Goal: Information Seeking & Learning: Learn about a topic

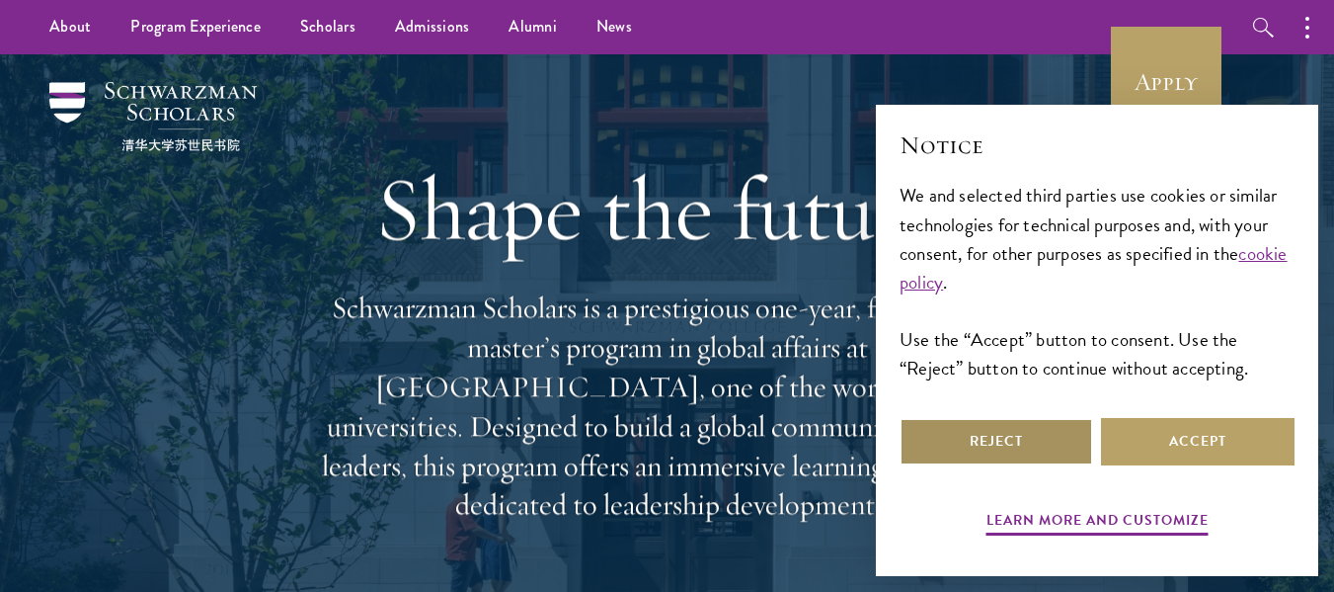
click at [1068, 442] on button "Reject" at bounding box center [997, 441] width 194 height 47
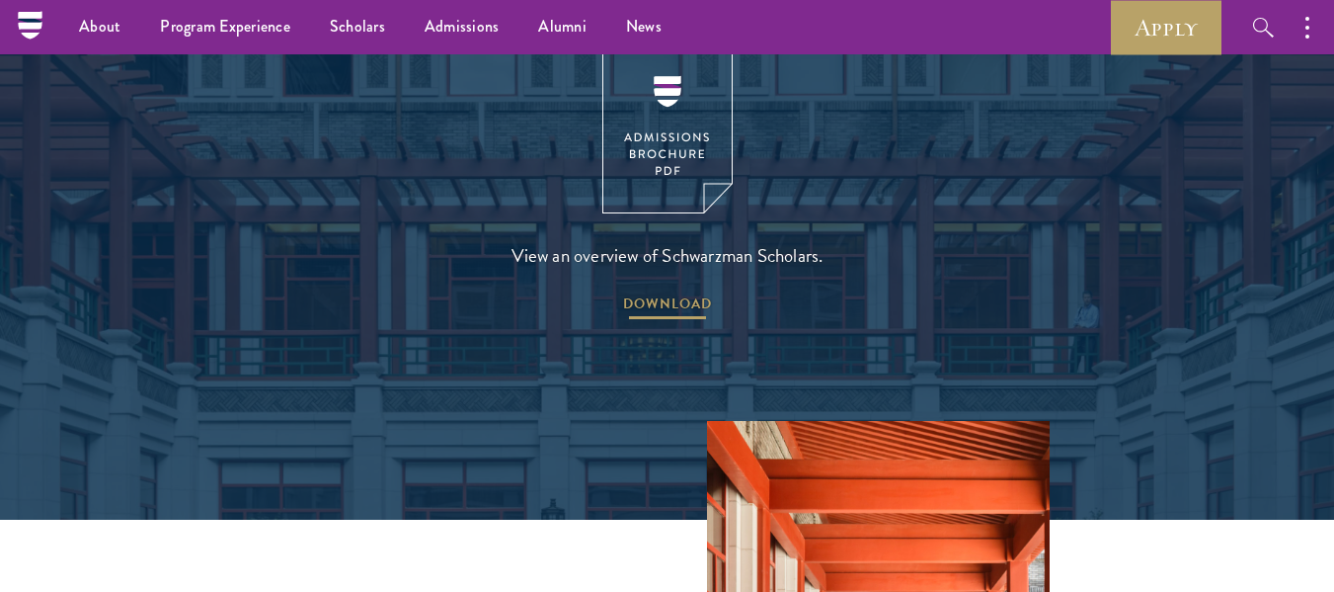
scroll to position [2796, 0]
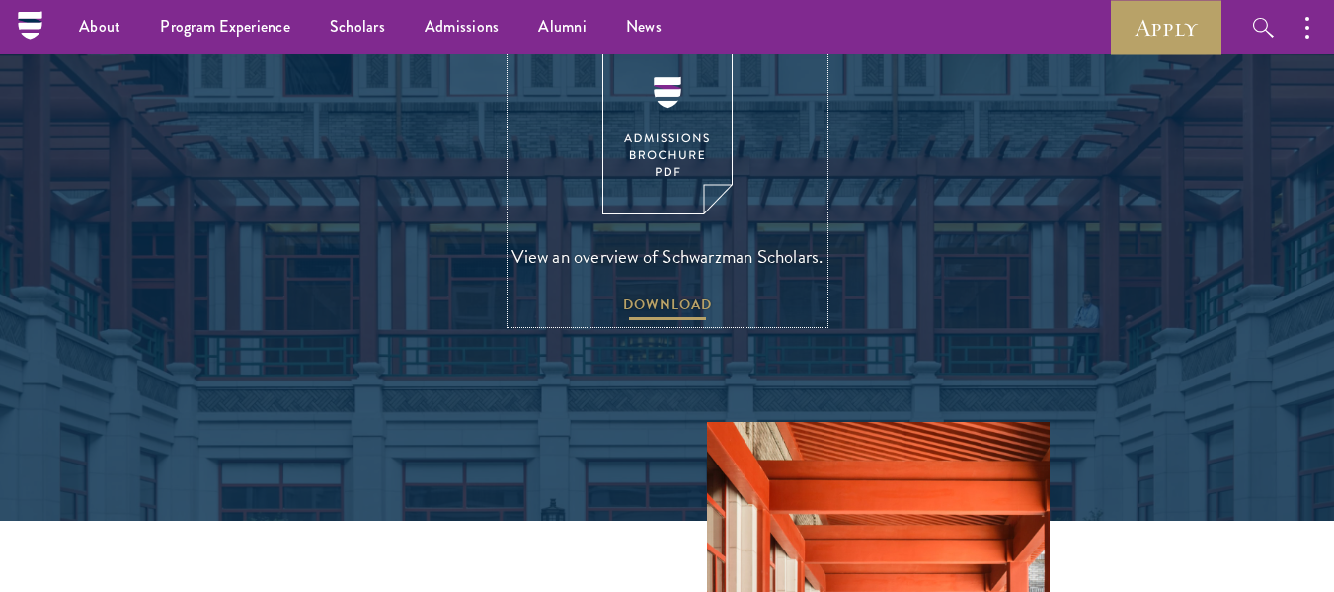
click at [654, 292] on span "DOWNLOAD" at bounding box center [667, 307] width 89 height 31
click at [372, 32] on link "Scholars" at bounding box center [357, 27] width 95 height 54
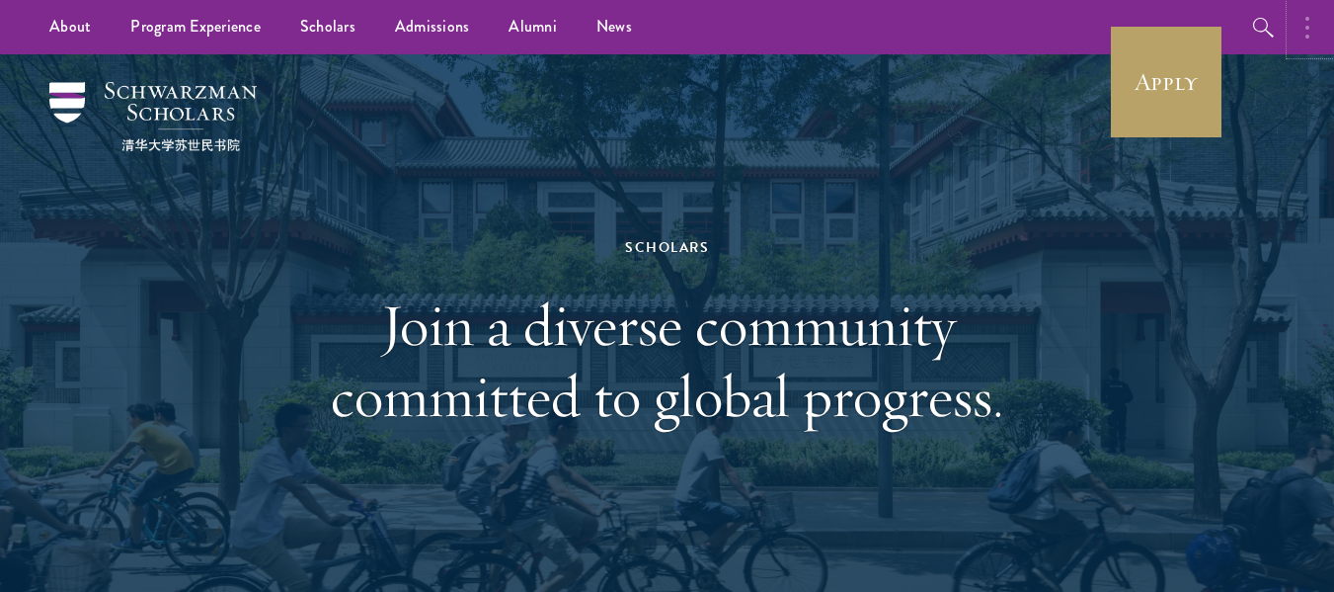
click at [1305, 21] on button "button" at bounding box center [1312, 27] width 43 height 54
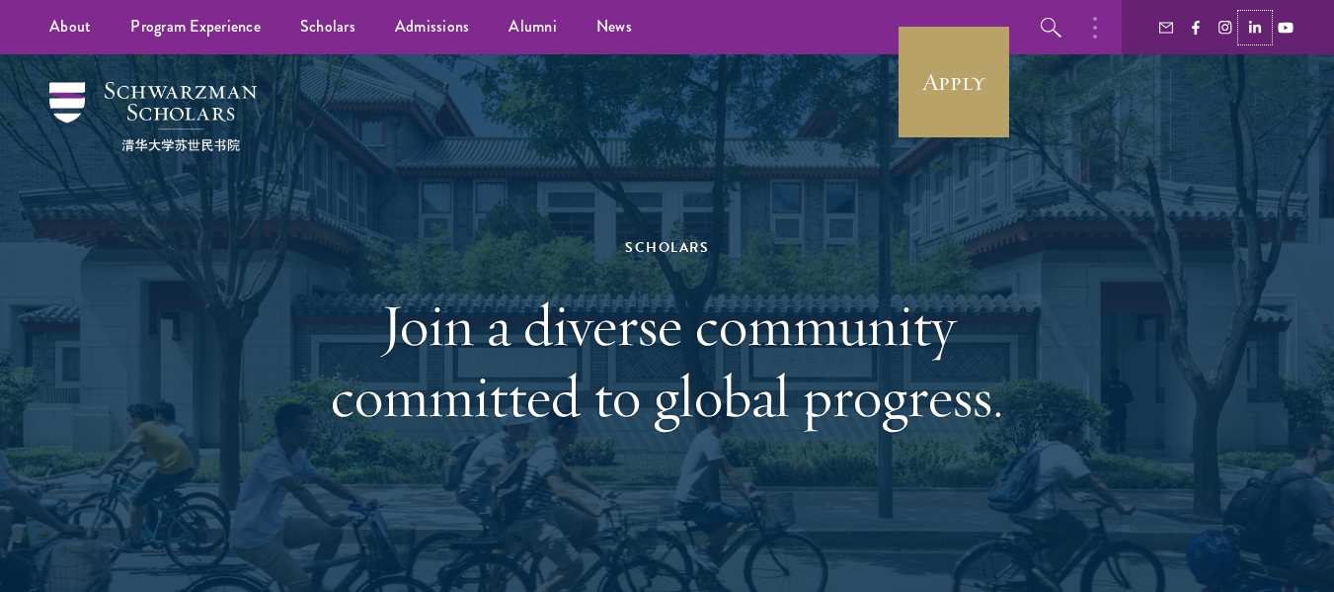
click at [1253, 24] on icon at bounding box center [1255, 28] width 14 height 14
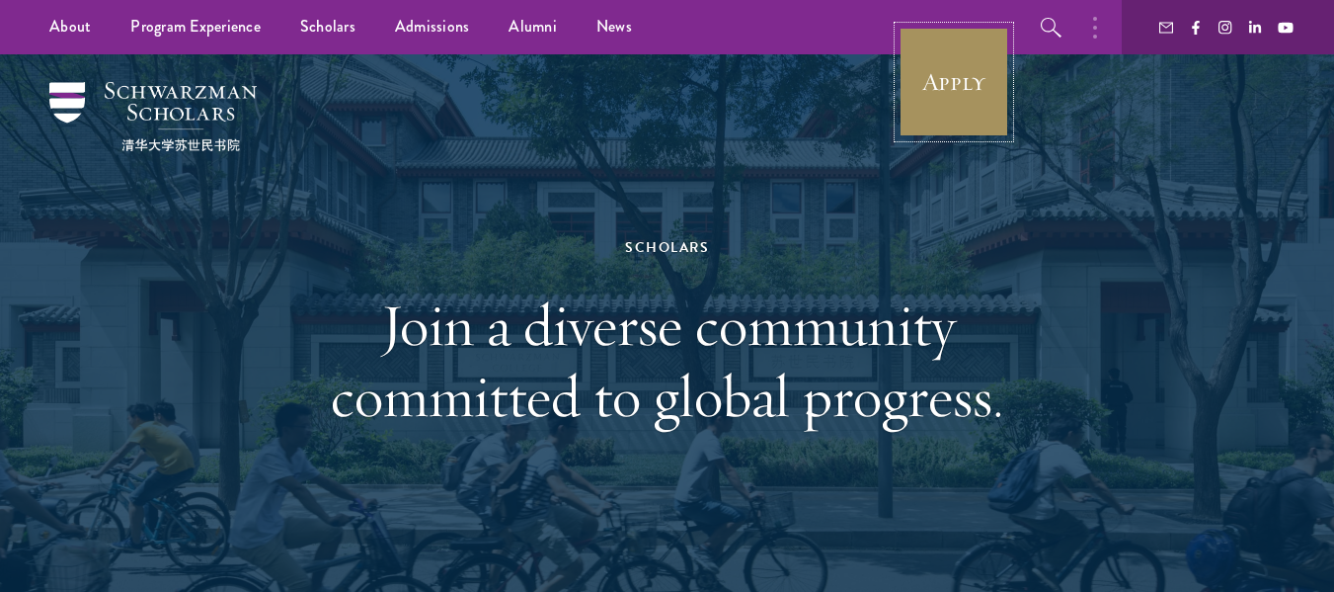
click at [961, 104] on link "Apply" at bounding box center [954, 82] width 111 height 111
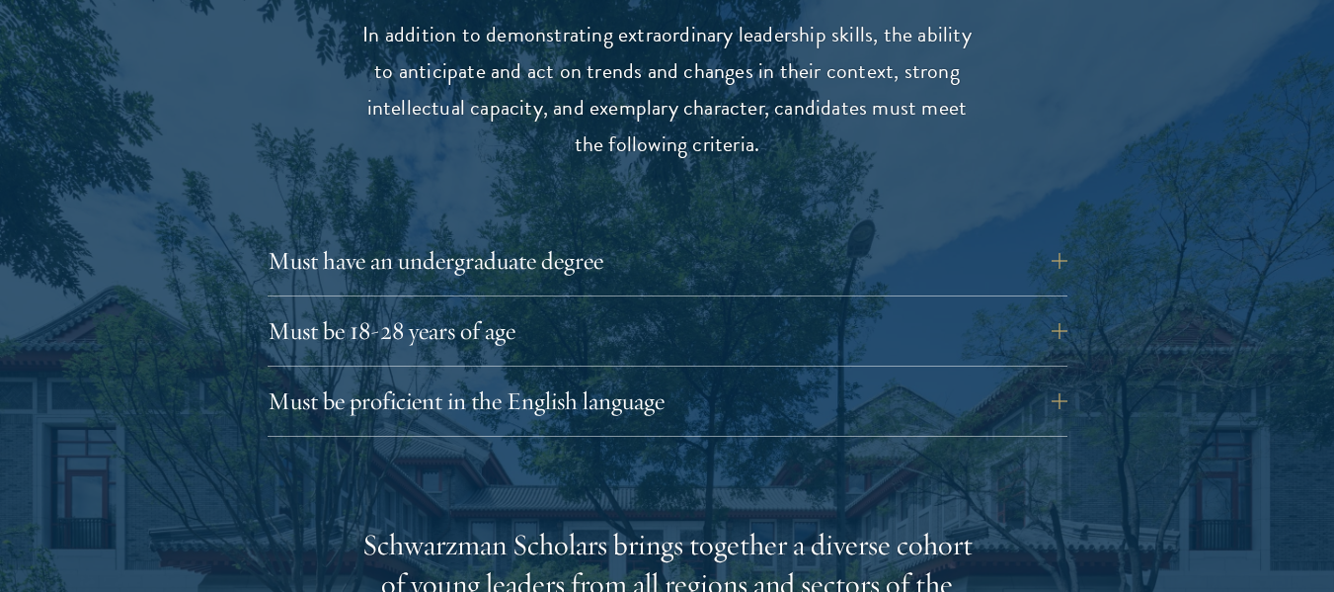
scroll to position [2661, 0]
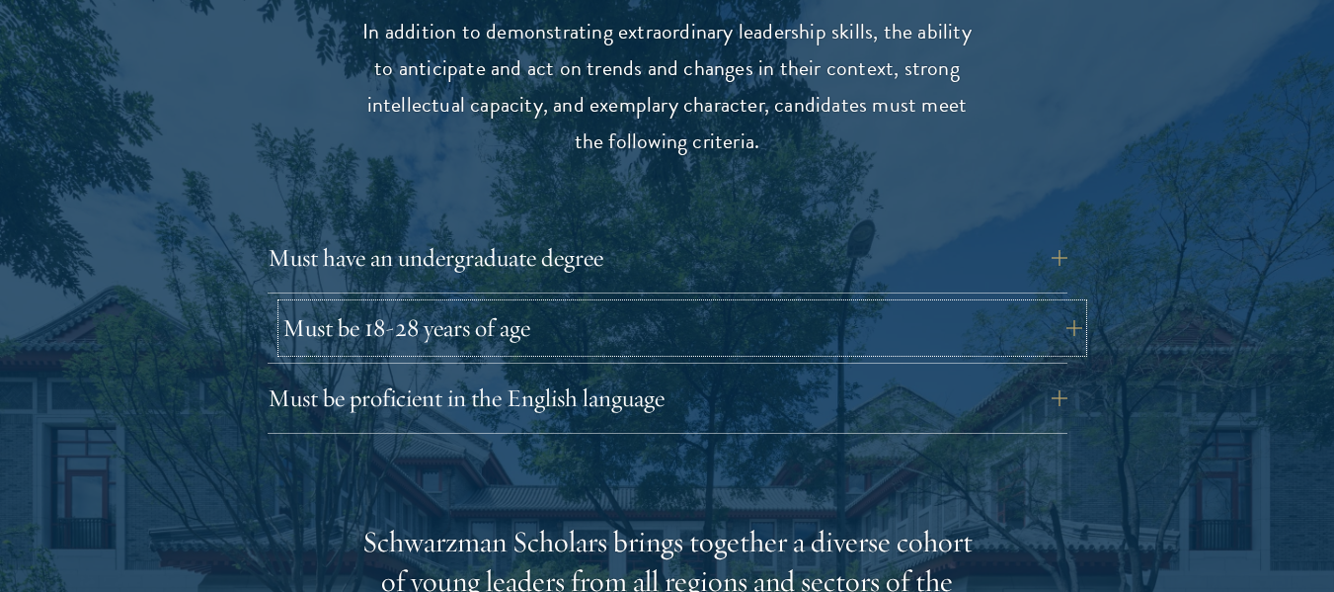
click at [617, 304] on button "Must be 18-28 years of age" at bounding box center [682, 327] width 800 height 47
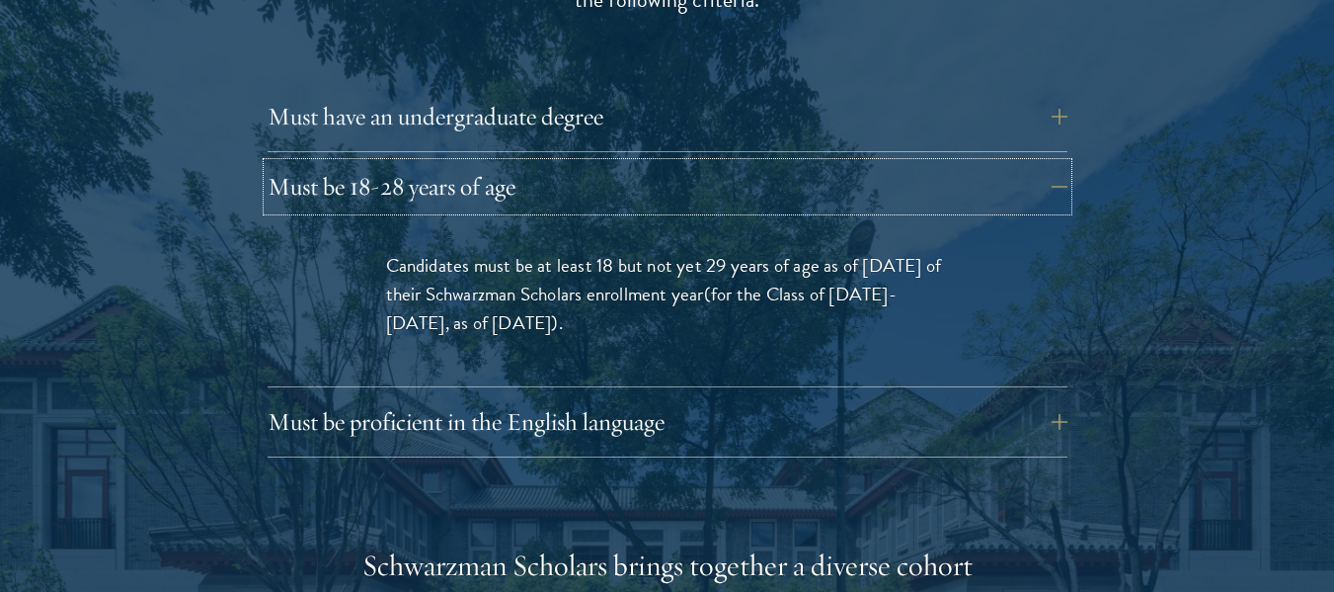
scroll to position [2804, 0]
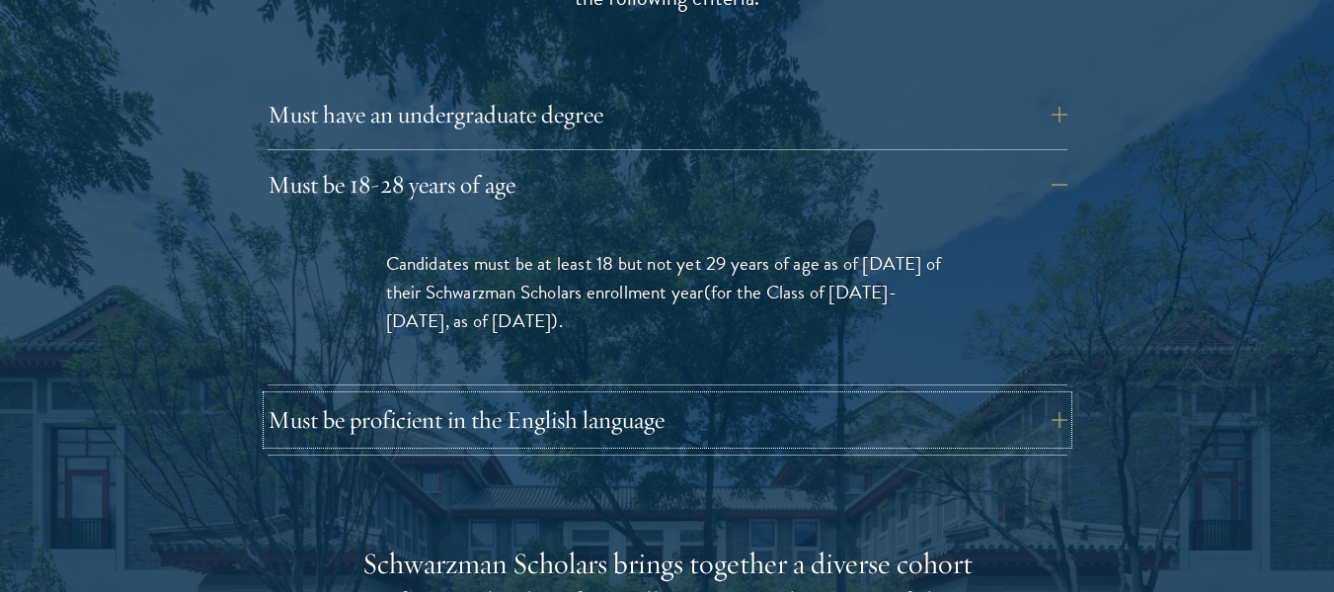
click at [671, 396] on button "Must be proficient in the English language" at bounding box center [668, 419] width 800 height 47
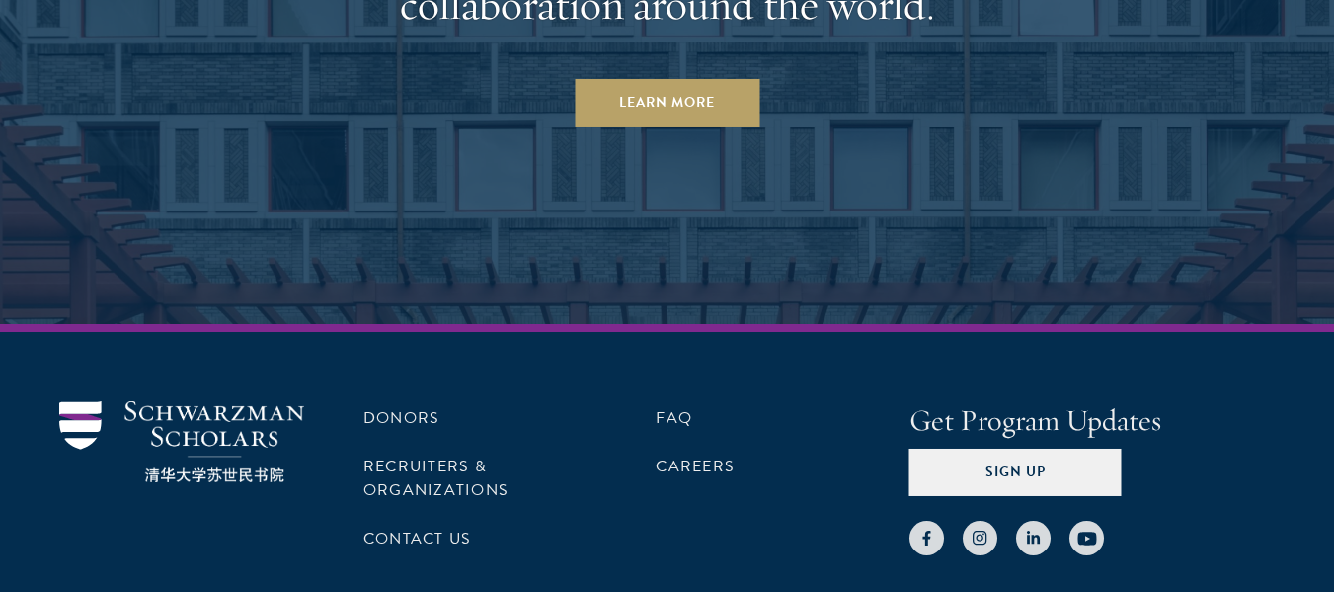
scroll to position [10919, 0]
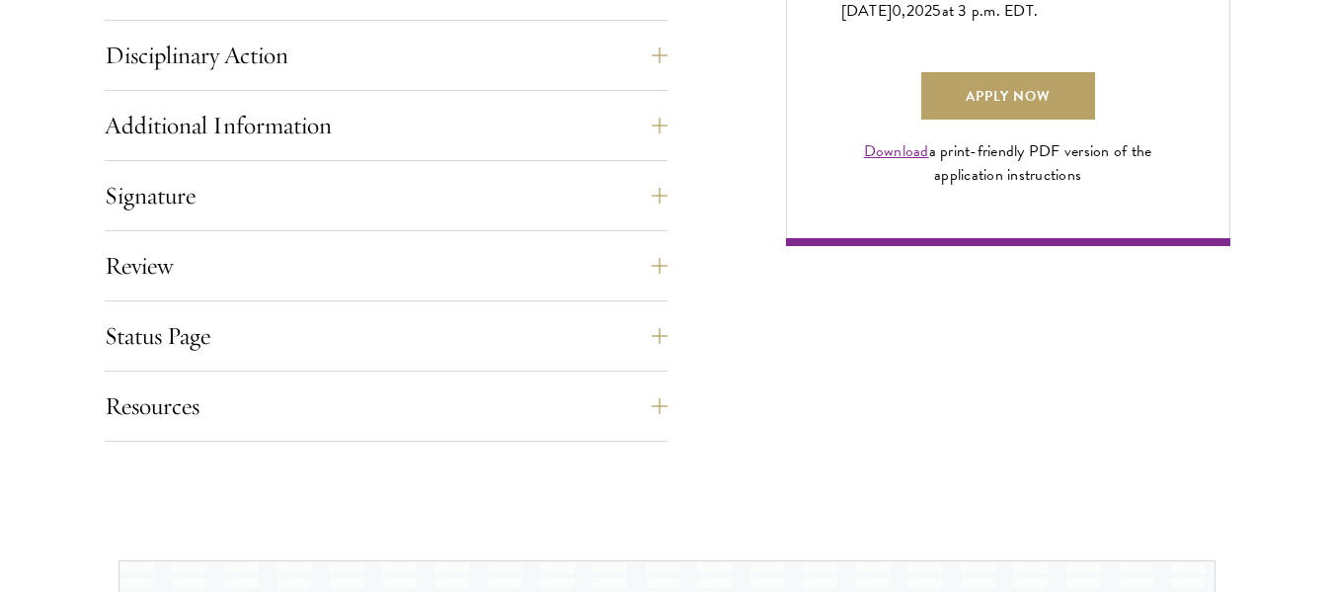
scroll to position [1530, 0]
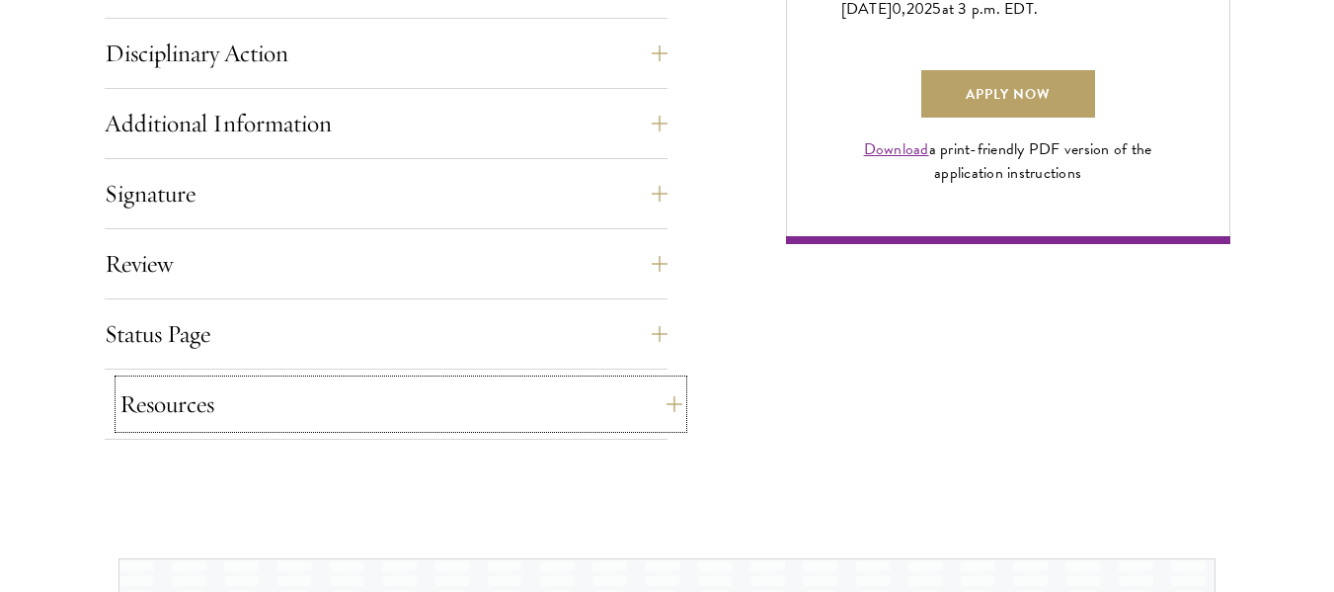
click at [642, 411] on button "Resources" at bounding box center [401, 403] width 563 height 47
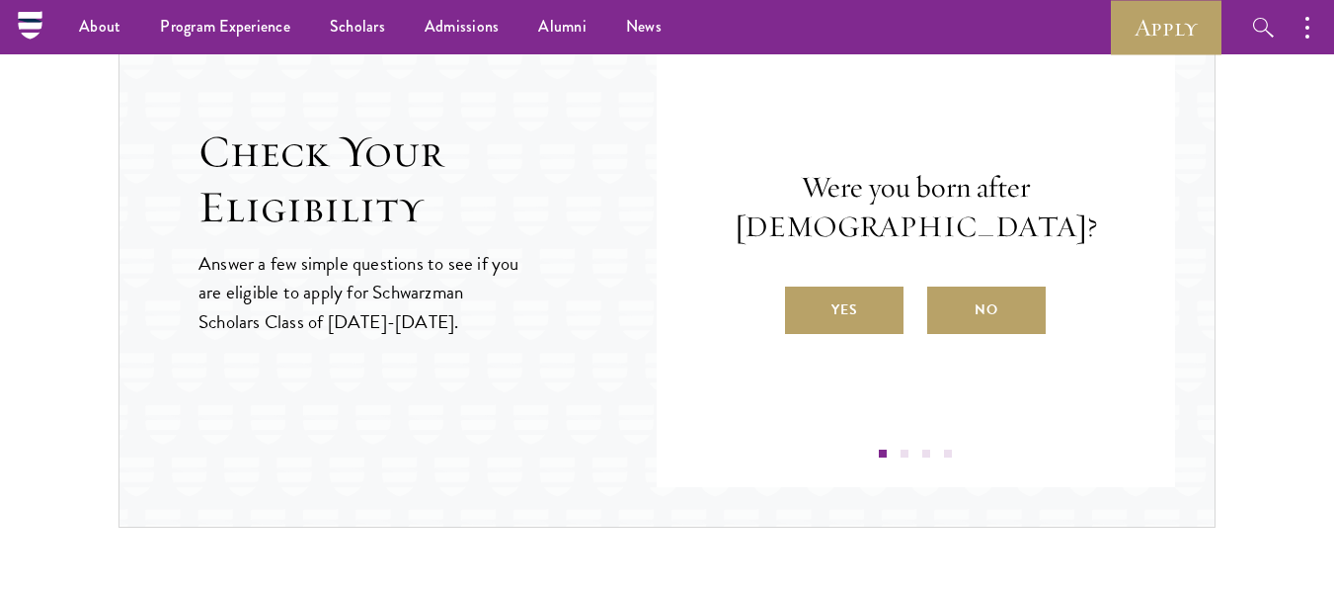
scroll to position [2403, 0]
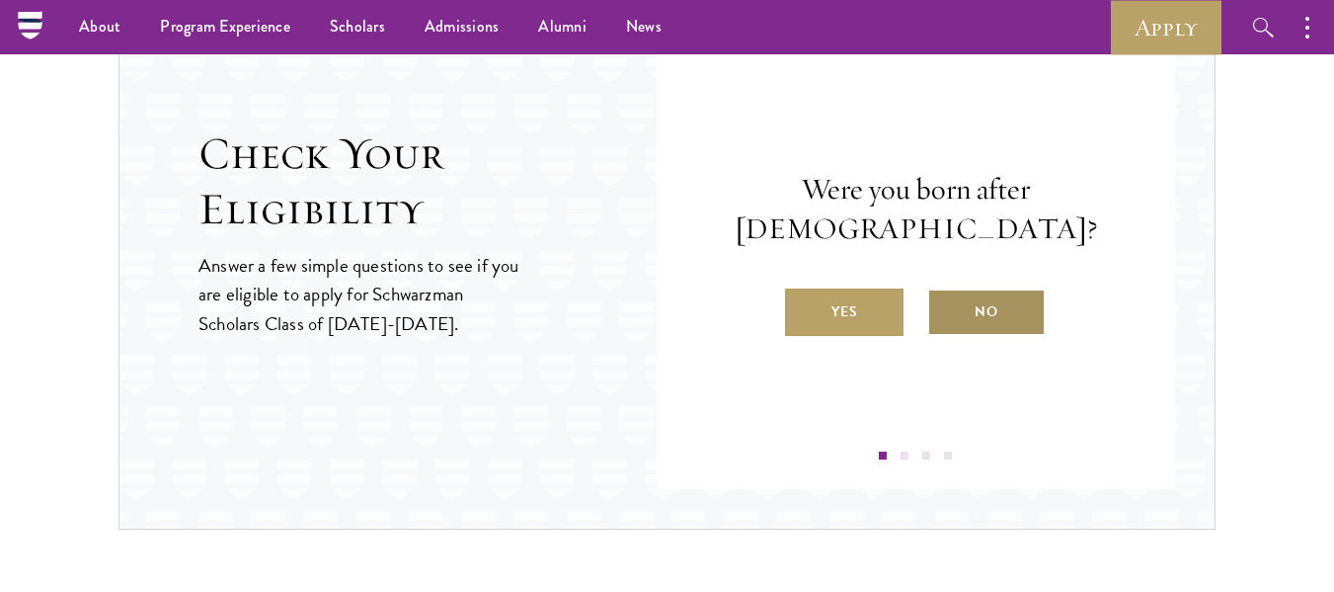
click at [1004, 307] on label "No" at bounding box center [986, 311] width 119 height 47
click at [945, 307] on input "No" at bounding box center [936, 299] width 18 height 18
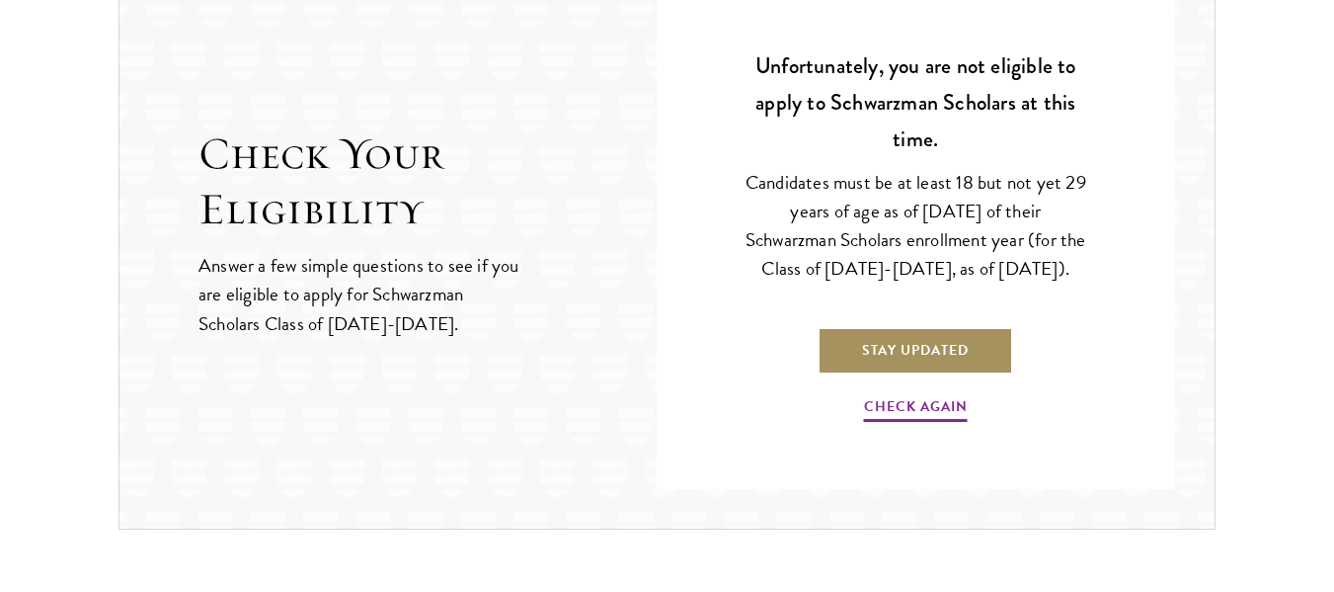
click at [976, 374] on link "Stay Updated" at bounding box center [916, 350] width 196 height 47
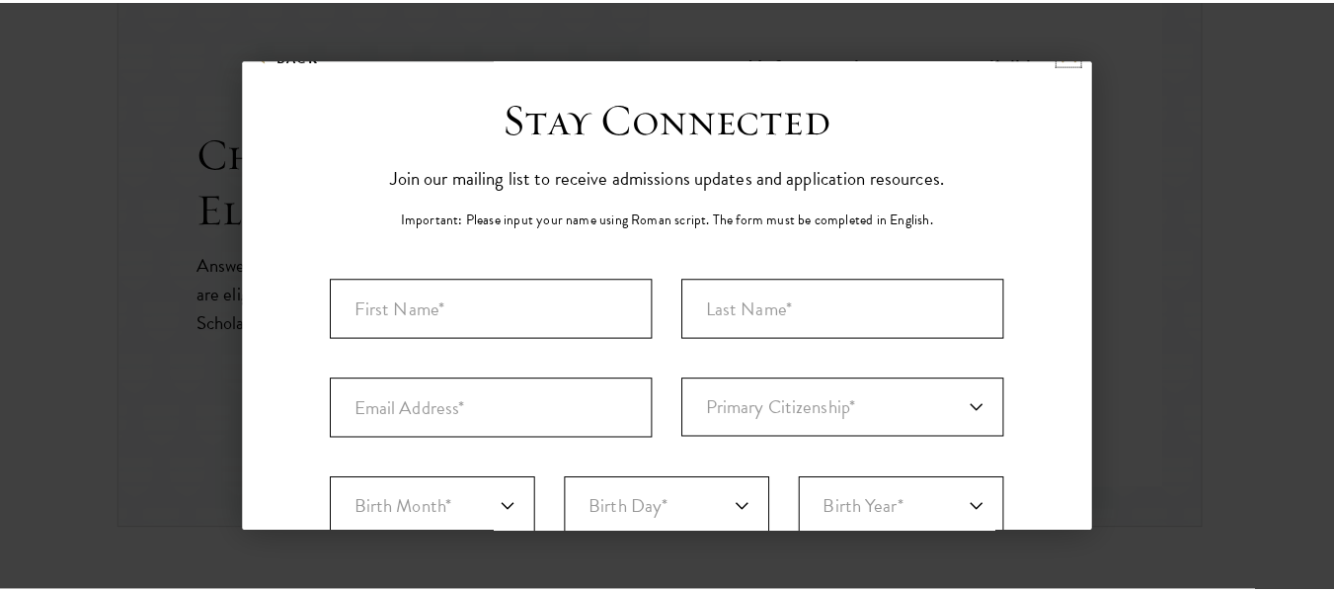
scroll to position [0, 0]
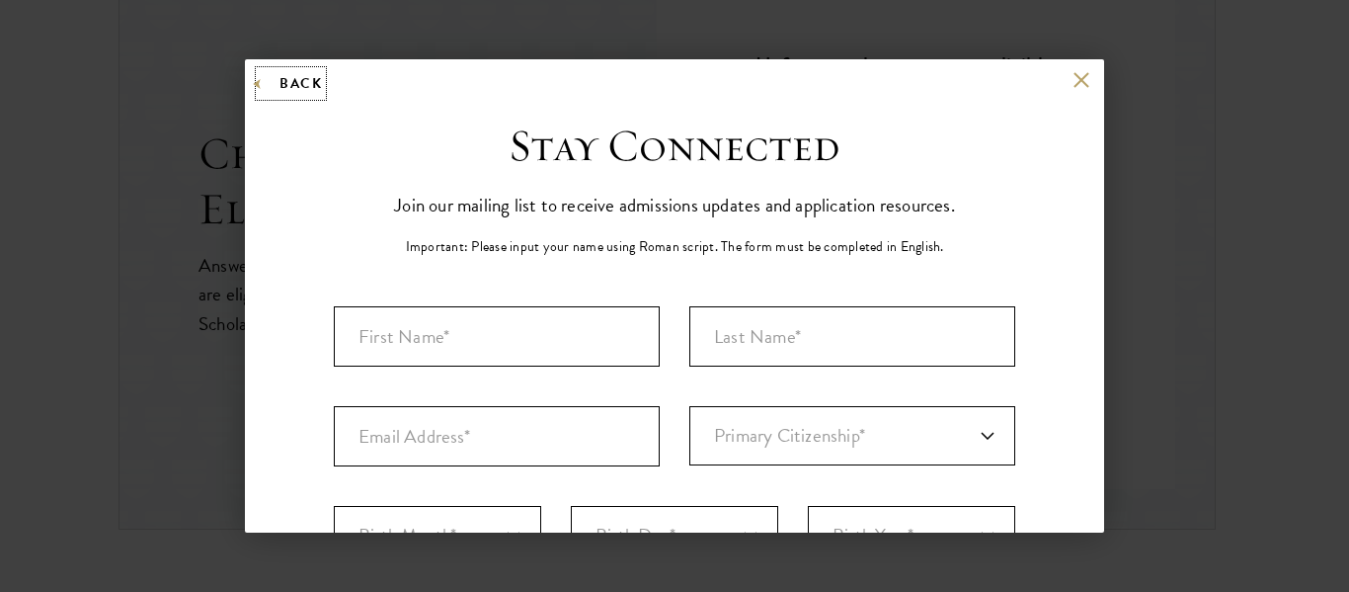
click at [266, 87] on button "Back" at bounding box center [291, 83] width 62 height 25
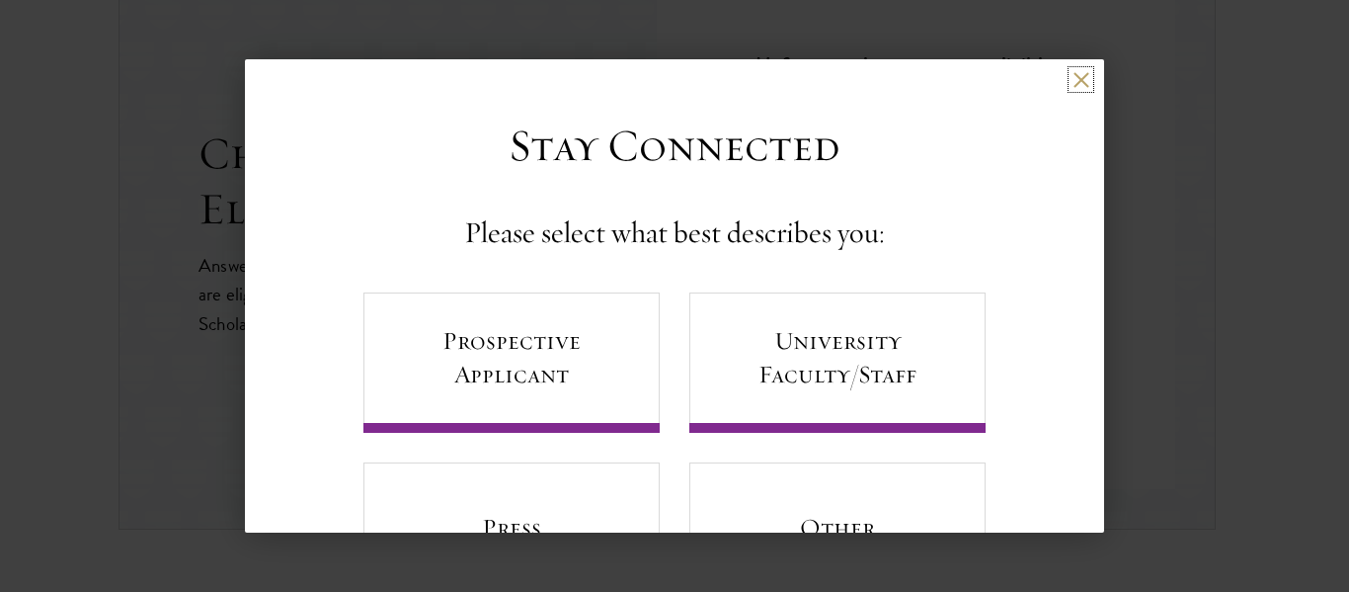
click at [1073, 85] on button at bounding box center [1081, 79] width 17 height 17
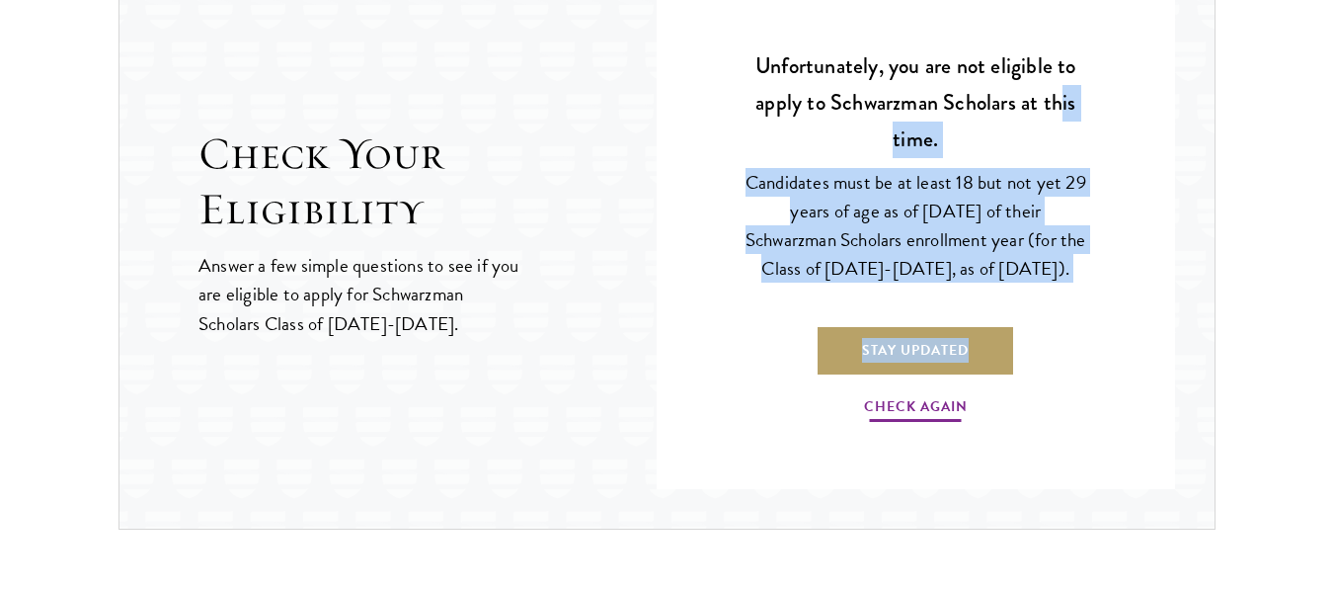
drag, startPoint x: 1059, startPoint y: 85, endPoint x: 917, endPoint y: 432, distance: 374.7
click at [917, 432] on div "Unfortunately, you are not eligible to apply to Schwarzman Scholars at this tim…" at bounding box center [916, 237] width 401 height 444
click at [918, 424] on link "Check Again" at bounding box center [916, 409] width 104 height 31
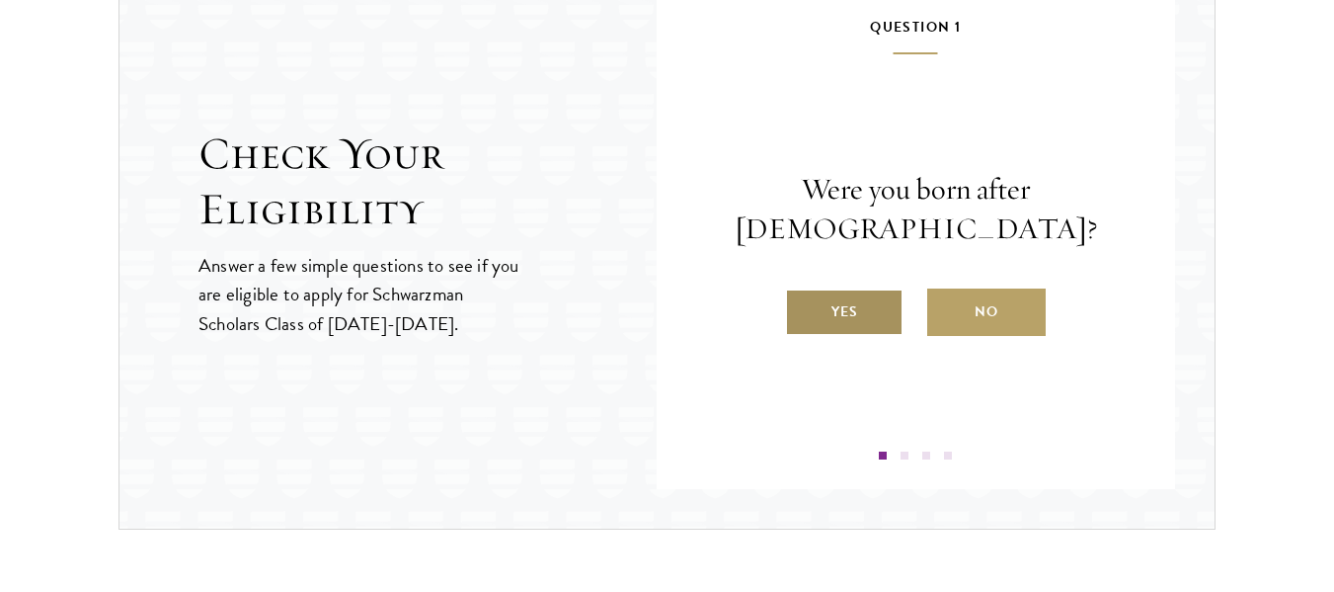
click at [857, 325] on label "Yes" at bounding box center [844, 311] width 119 height 47
click at [803, 308] on input "Yes" at bounding box center [794, 299] width 18 height 18
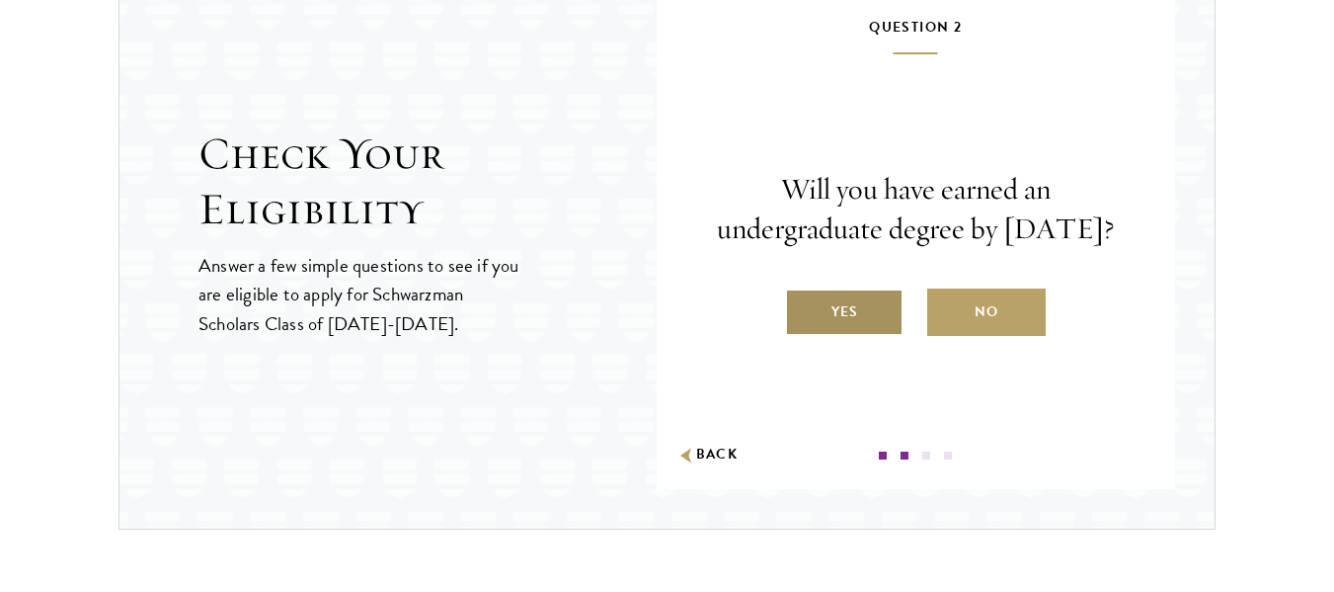
click at [886, 332] on label "Yes" at bounding box center [844, 311] width 119 height 47
click at [803, 308] on input "Yes" at bounding box center [794, 299] width 18 height 18
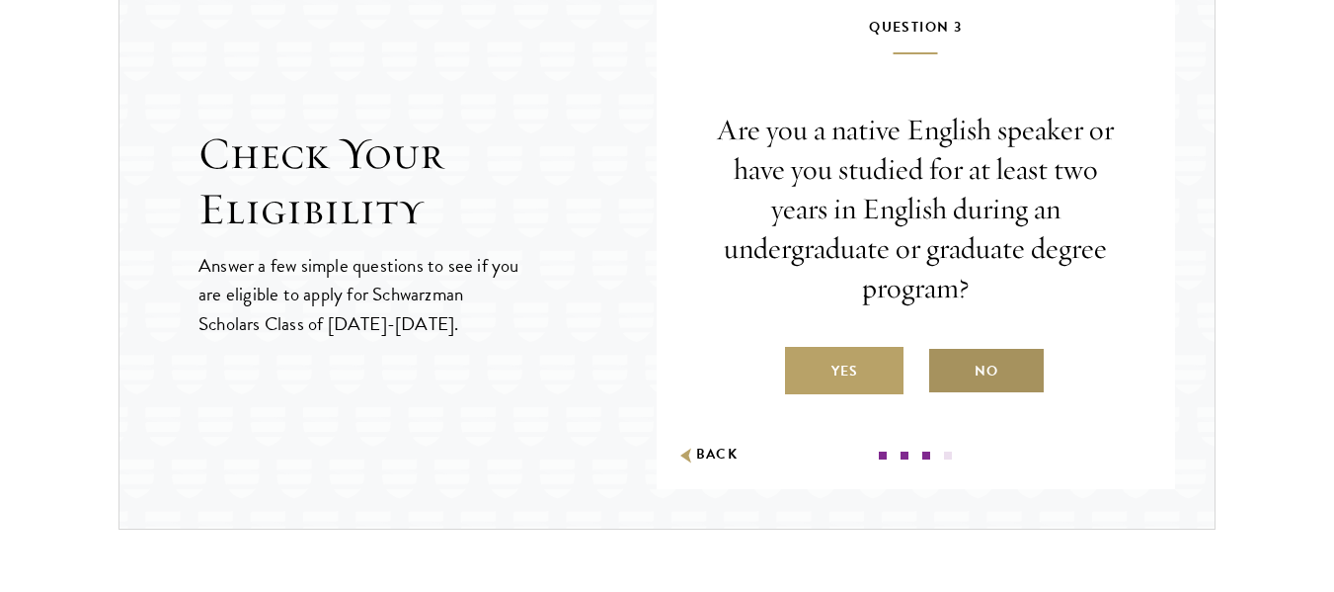
click at [945, 387] on label "No" at bounding box center [986, 370] width 119 height 47
click at [945, 367] on input "No" at bounding box center [936, 359] width 18 height 18
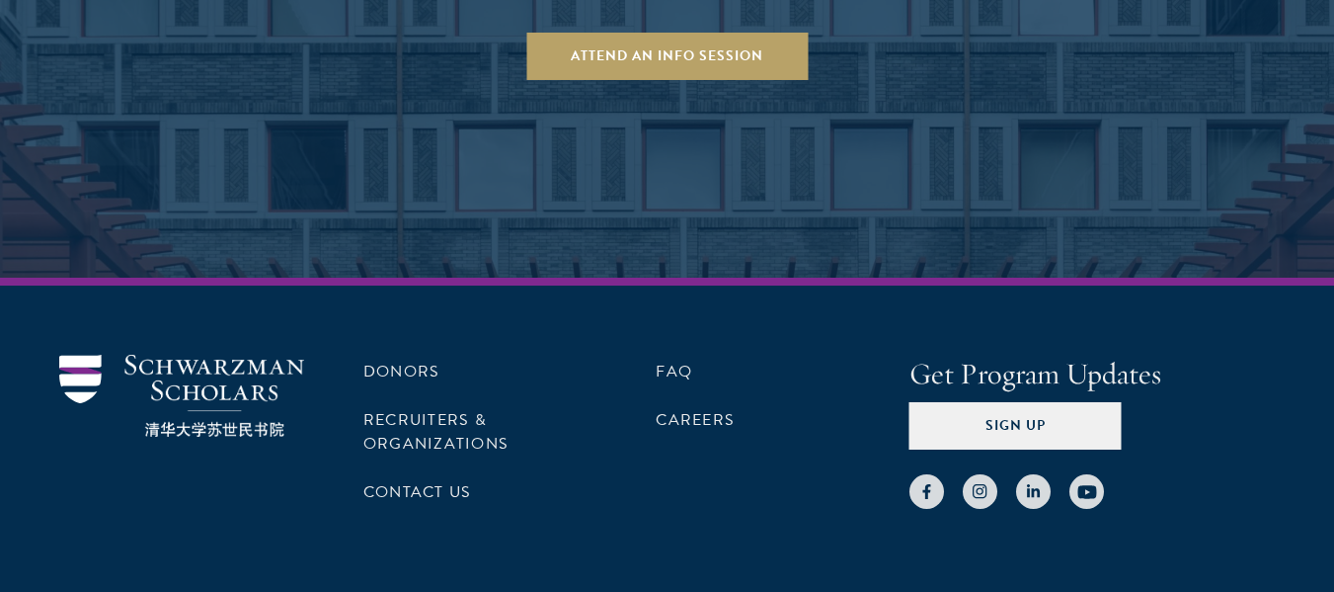
scroll to position [4319, 0]
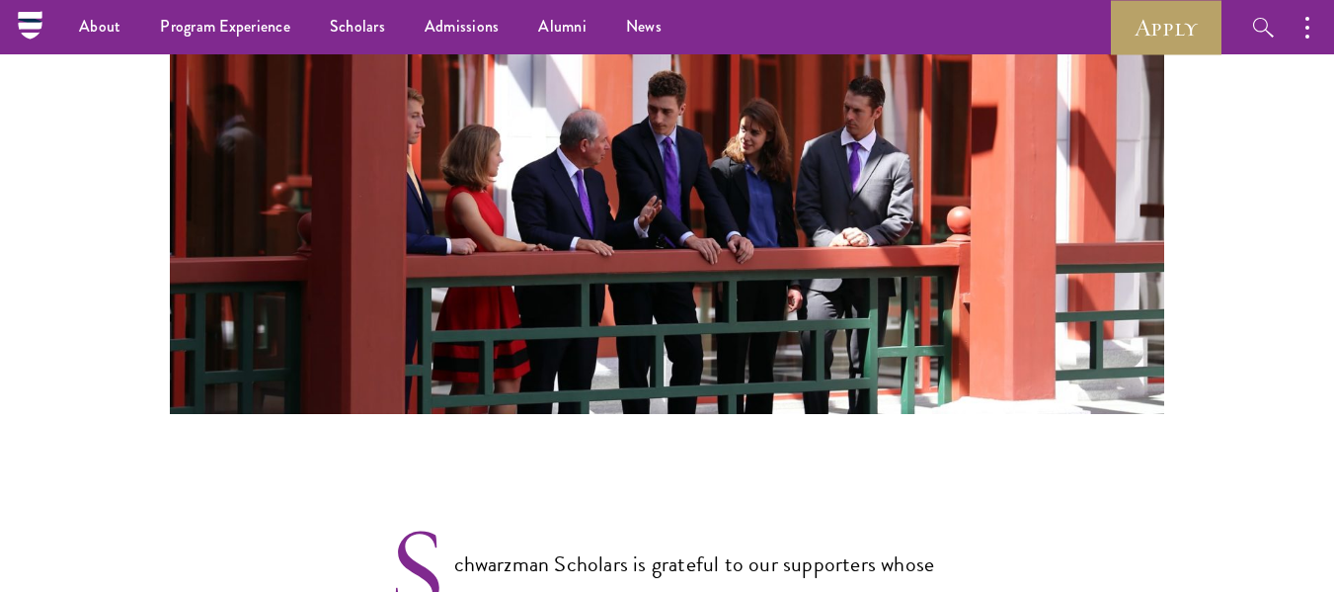
scroll to position [1160, 0]
click at [16, 39] on icon at bounding box center [30, 25] width 31 height 31
